Goal: Task Accomplishment & Management: Use online tool/utility

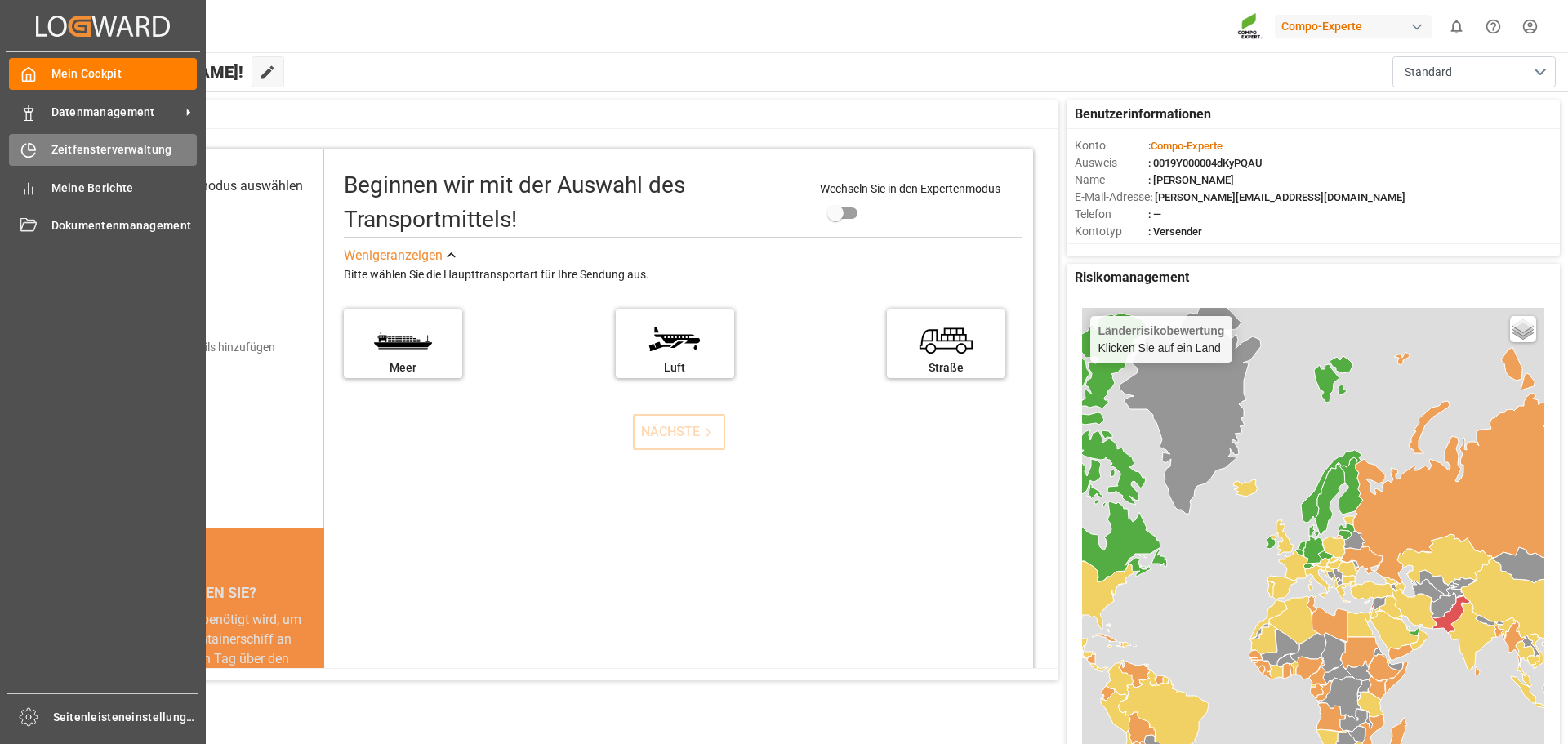
click at [88, 156] on font "Zeitfensterverwaltung" at bounding box center [112, 149] width 121 height 13
